Goal: Transaction & Acquisition: Purchase product/service

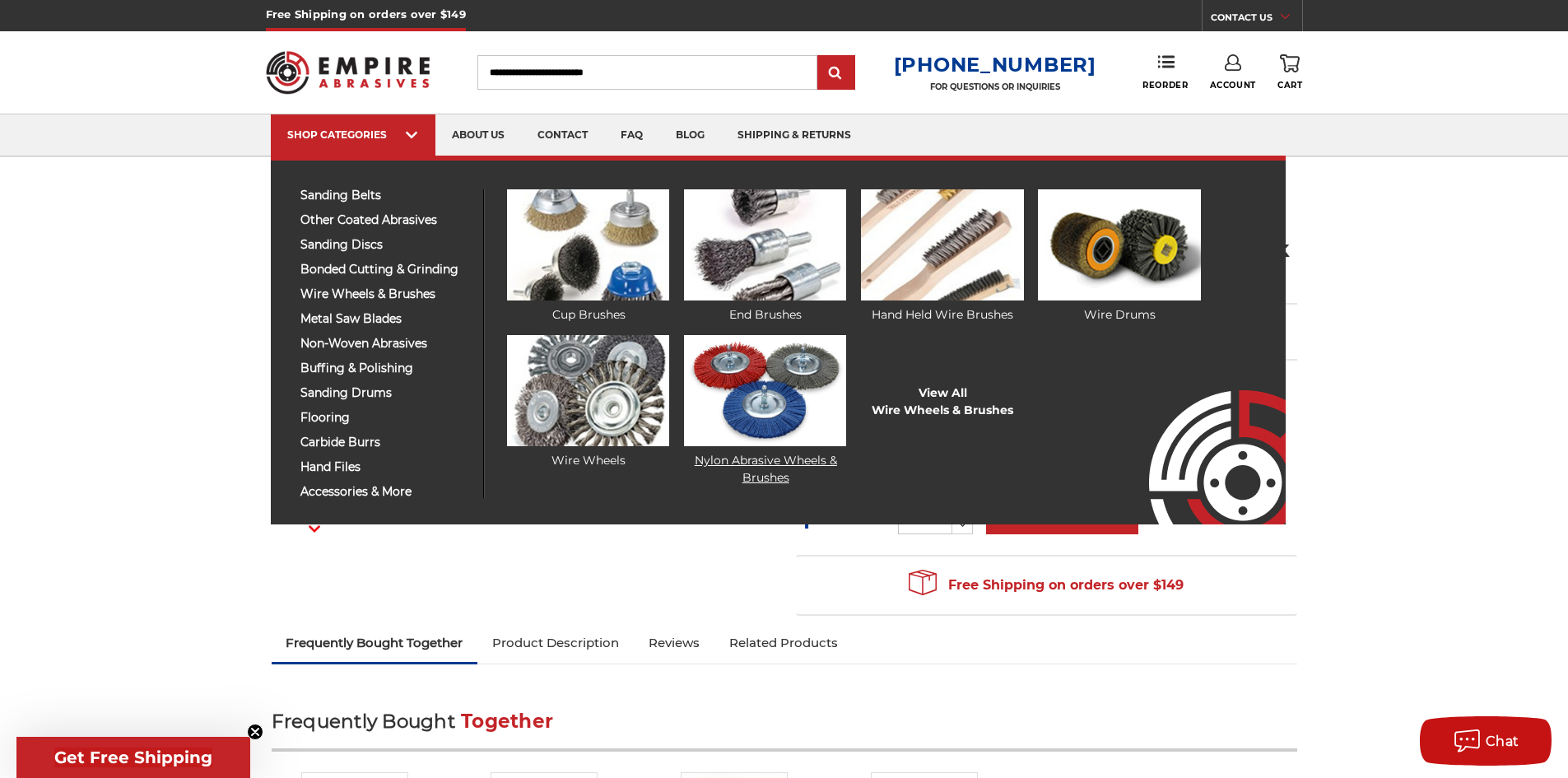
click at [781, 410] on img at bounding box center [765, 391] width 162 height 111
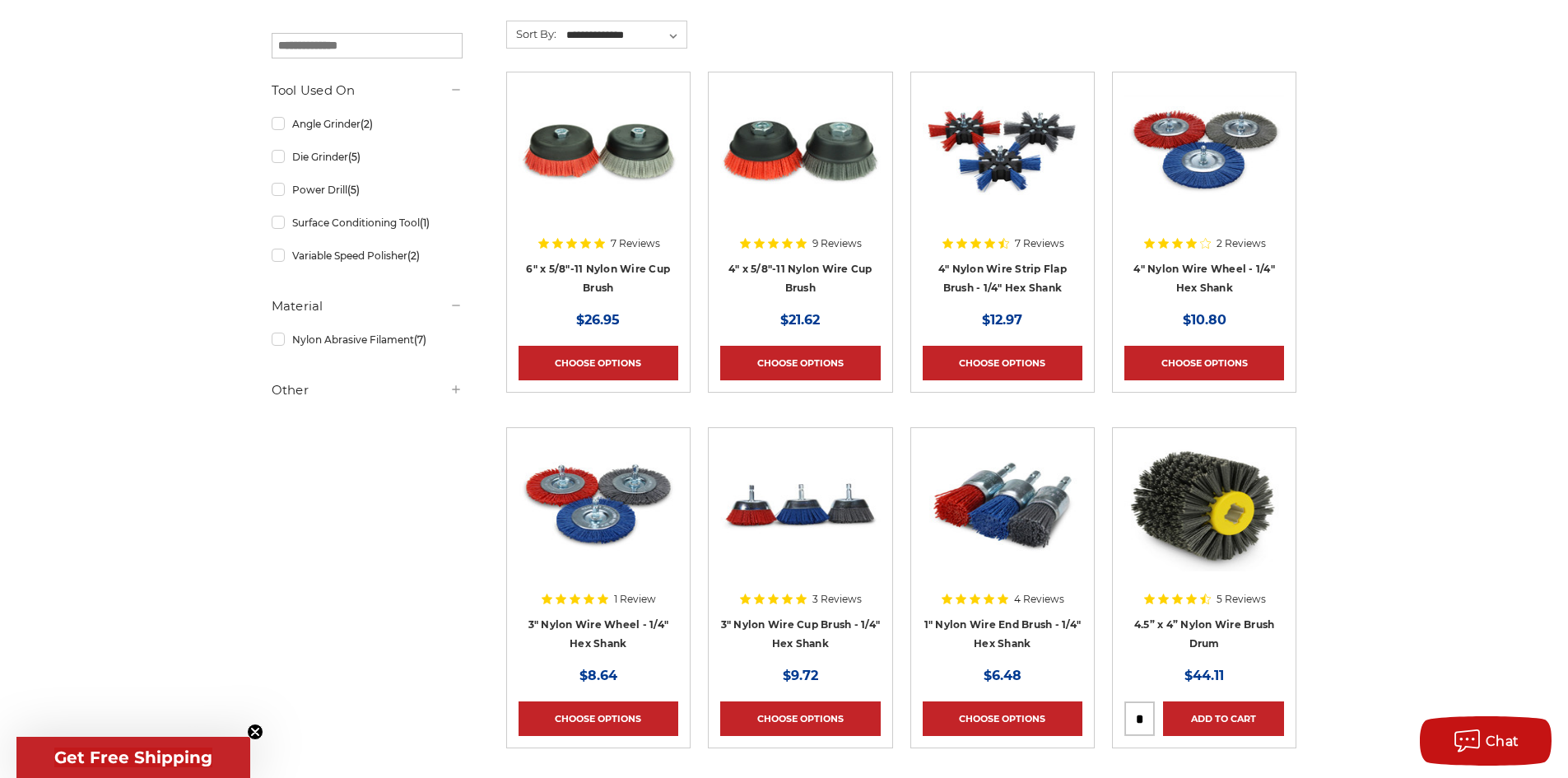
scroll to position [330, 0]
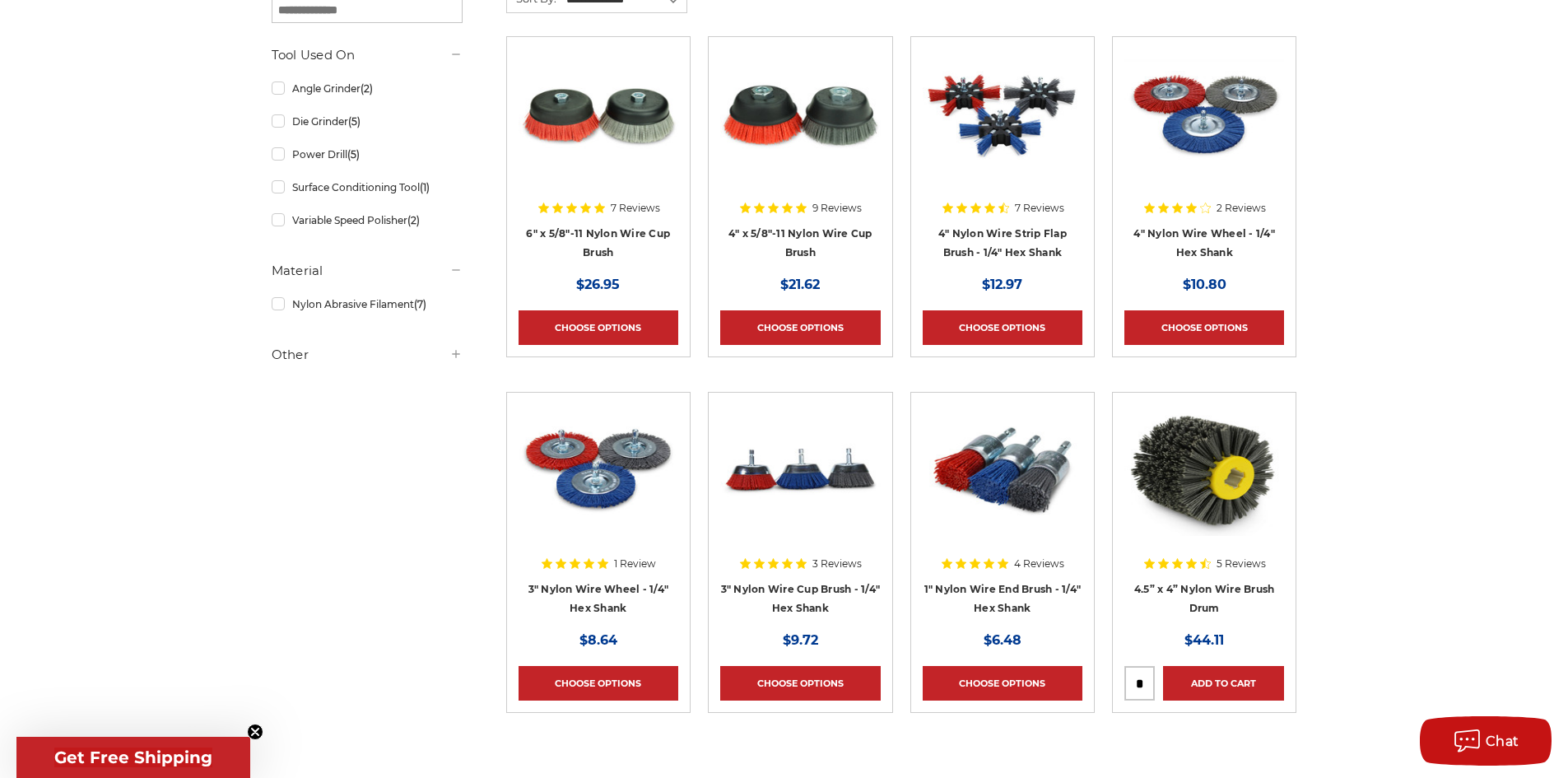
click at [1180, 131] on img at bounding box center [1204, 114] width 160 height 132
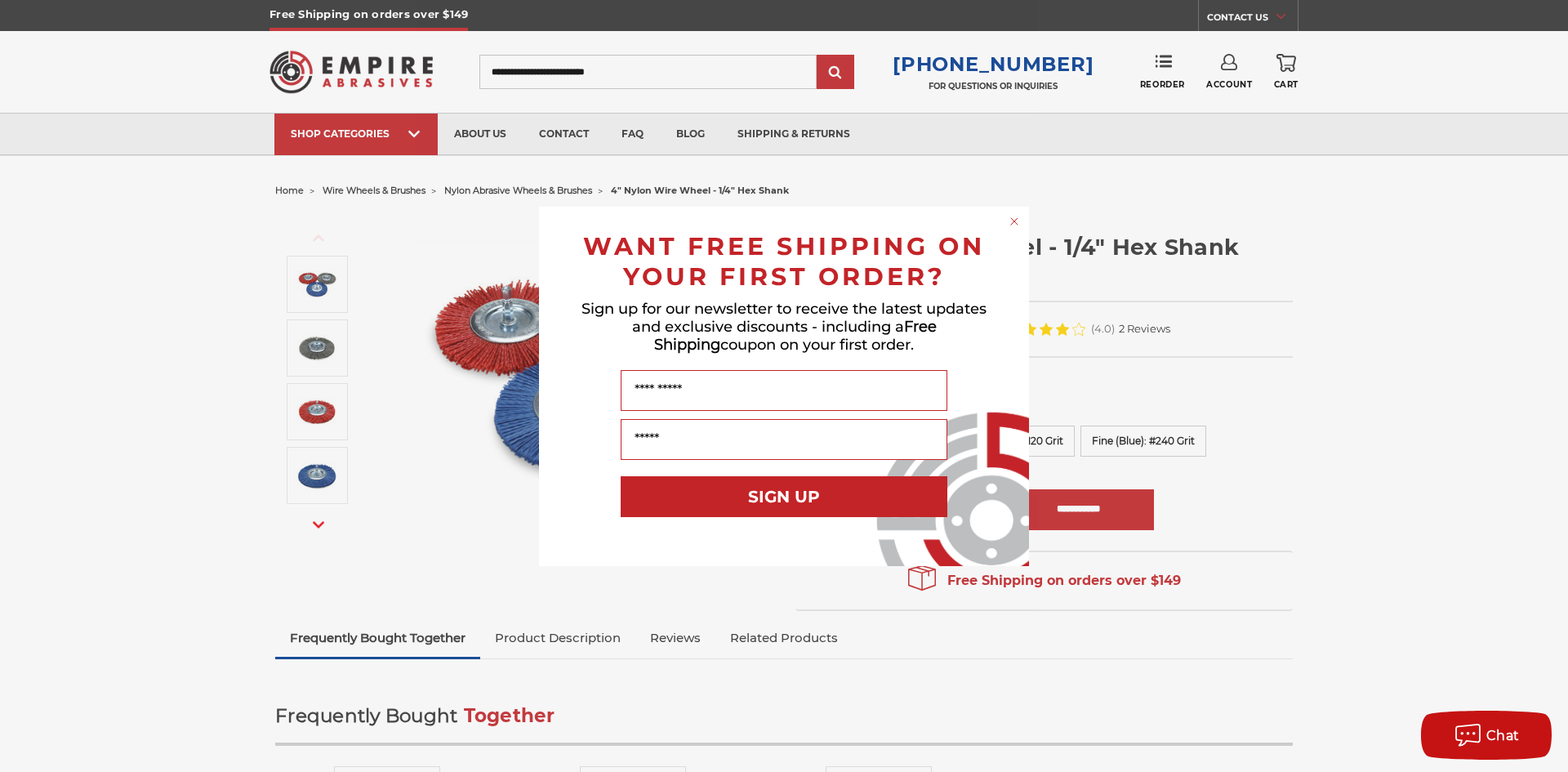
click at [1008, 220] on circle "Close dialog" at bounding box center [1015, 221] width 16 height 16
